Goal: Find specific page/section: Find specific page/section

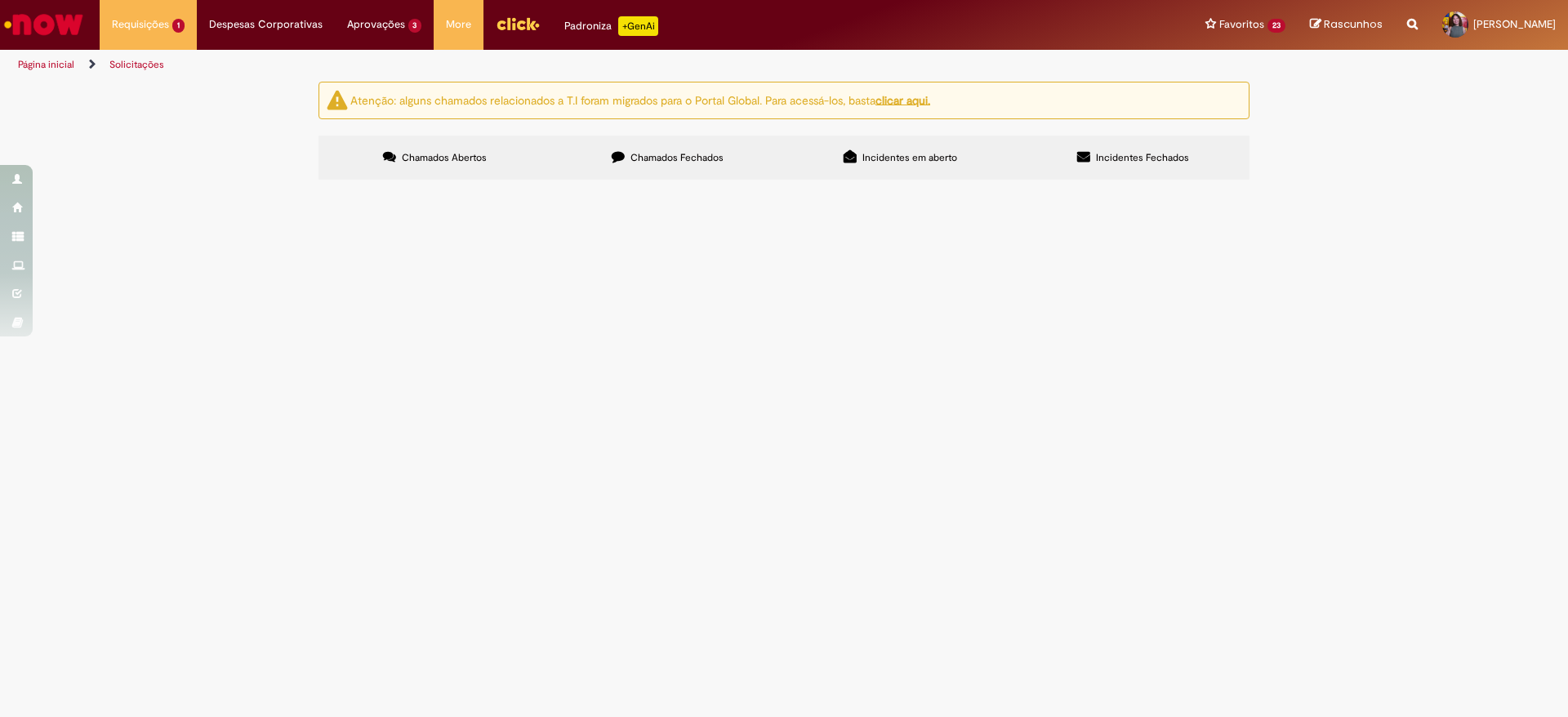
click at [0, 0] on button at bounding box center [0, 0] width 0 height 0
